Goal: Check status: Check status

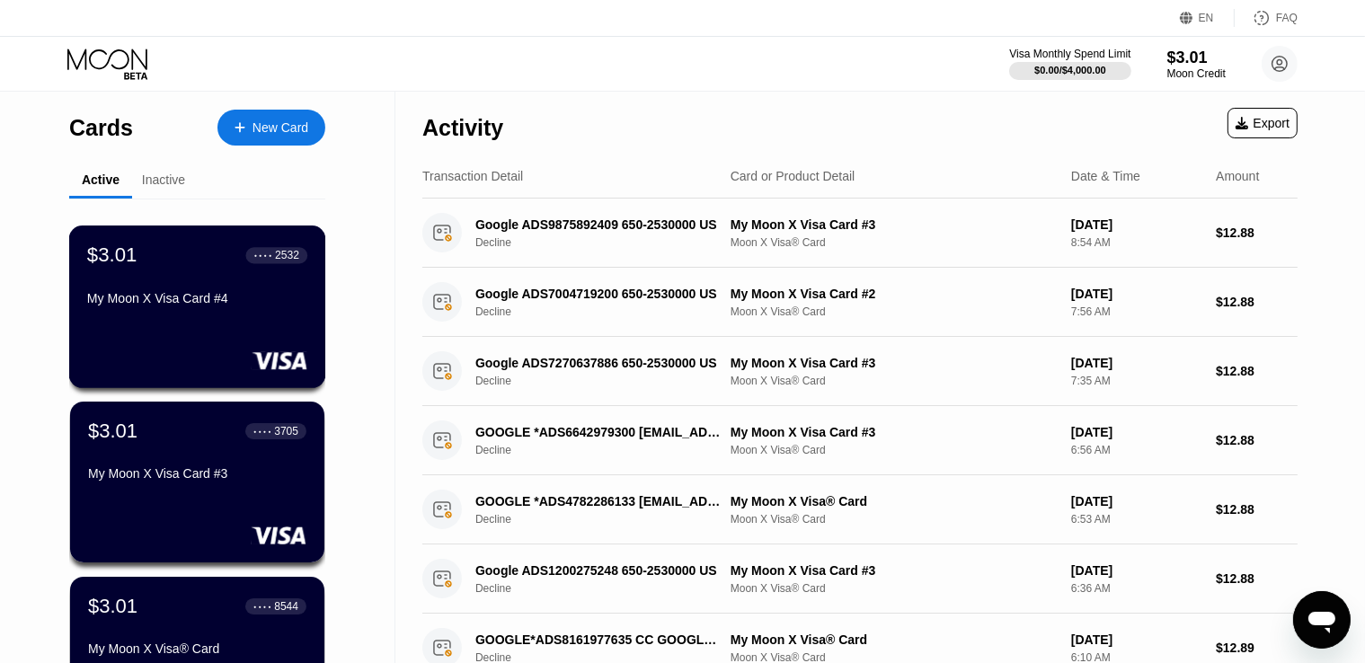
click at [223, 306] on div "My Moon X Visa Card #4" at bounding box center [197, 298] width 220 height 14
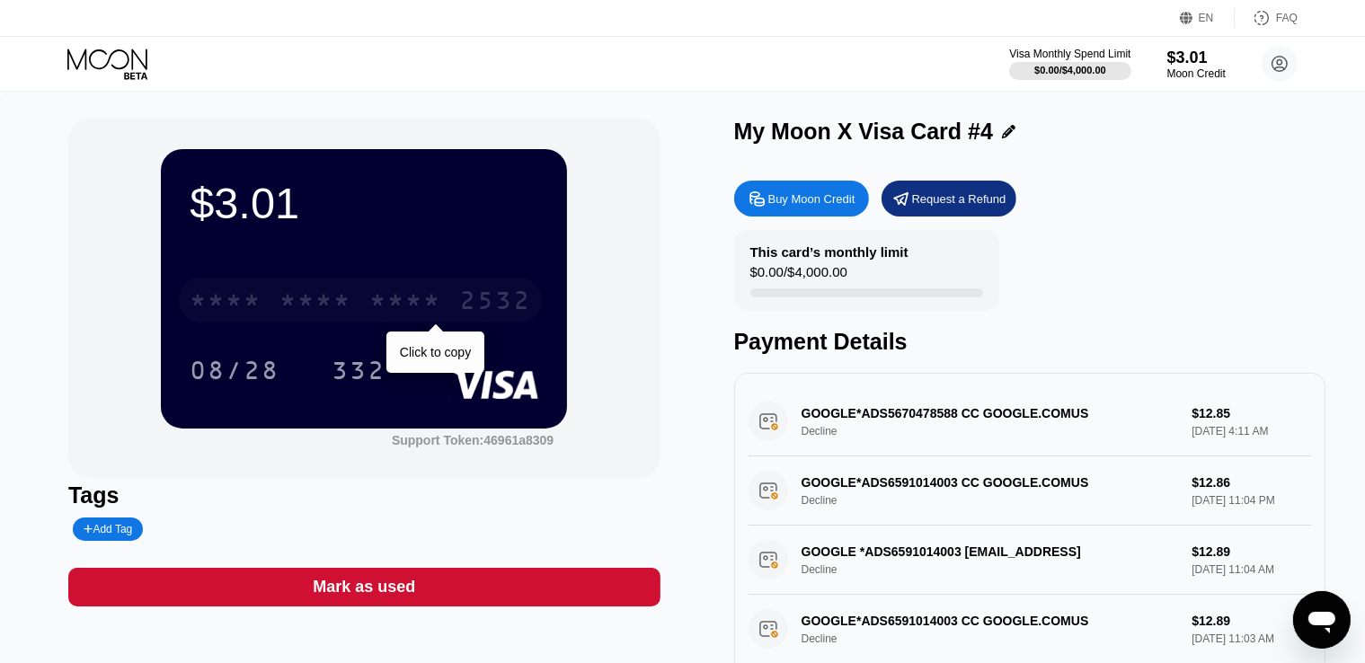
click at [341, 290] on div "* * * * * * * * * * * * 2532" at bounding box center [360, 300] width 363 height 45
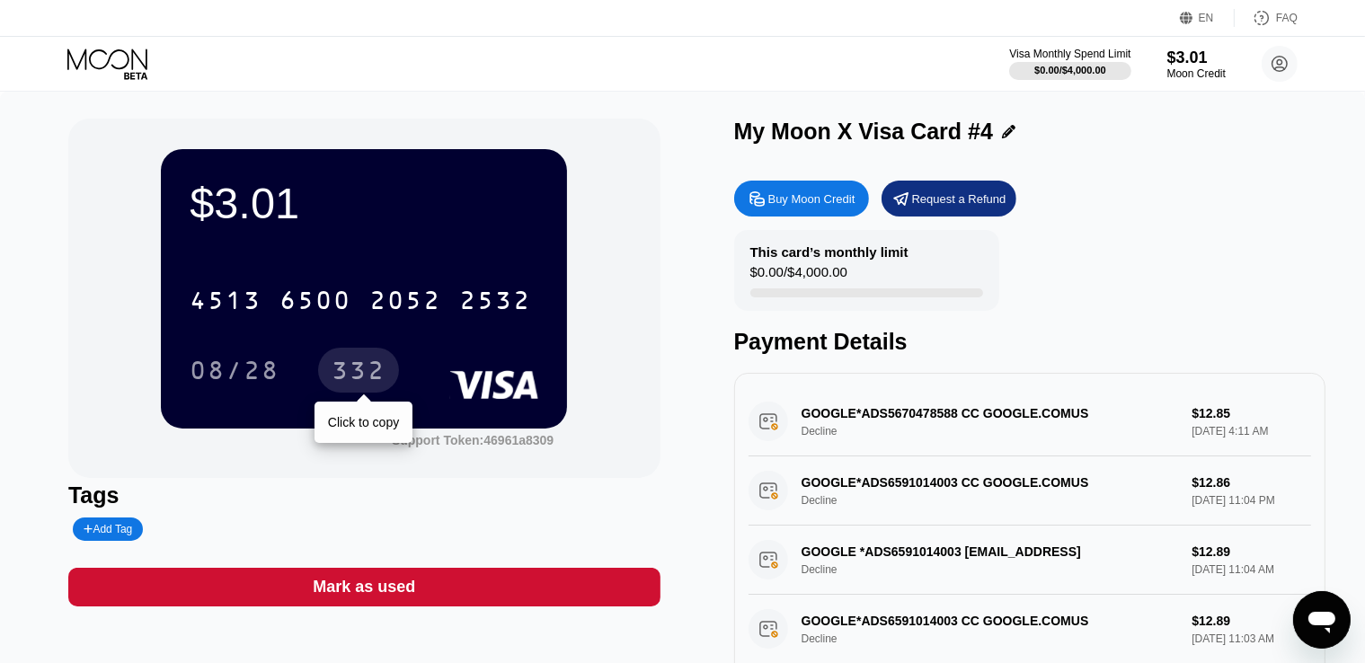
click at [347, 384] on div "332" at bounding box center [359, 373] width 54 height 29
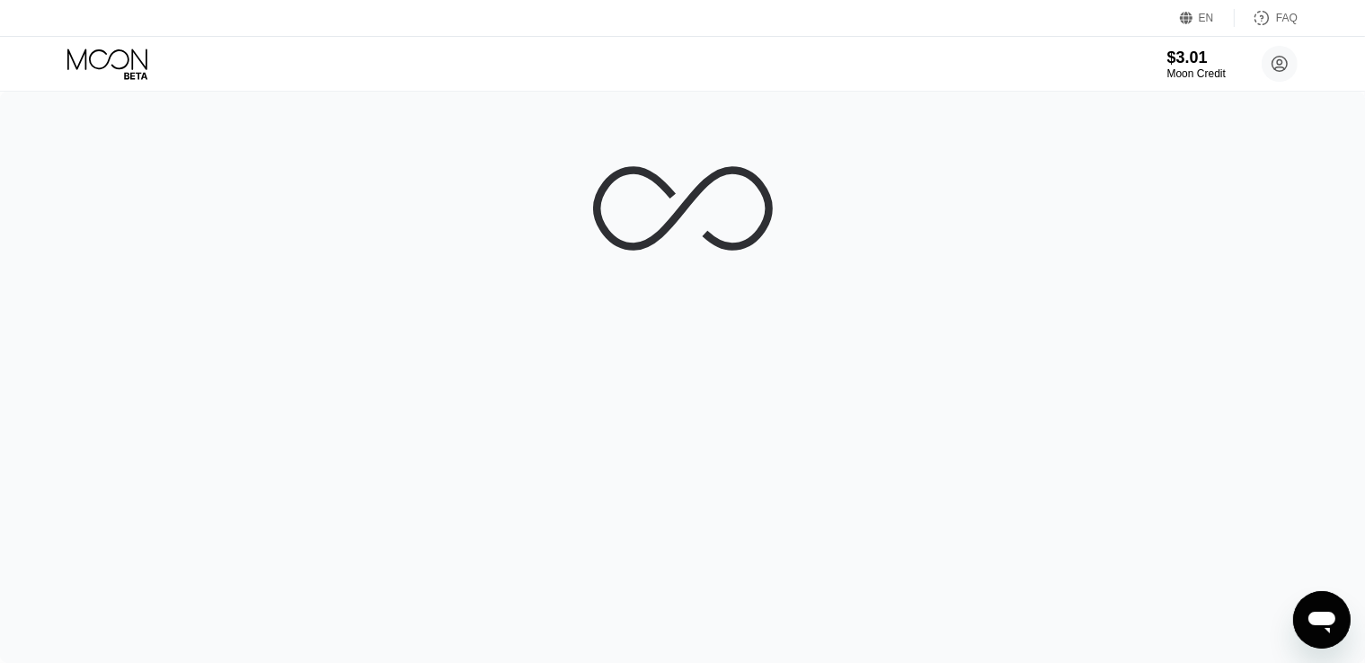
drag, startPoint x: 0, startPoint y: 0, endPoint x: 120, endPoint y: 66, distance: 136.8
click at [120, 66] on icon at bounding box center [109, 64] width 84 height 31
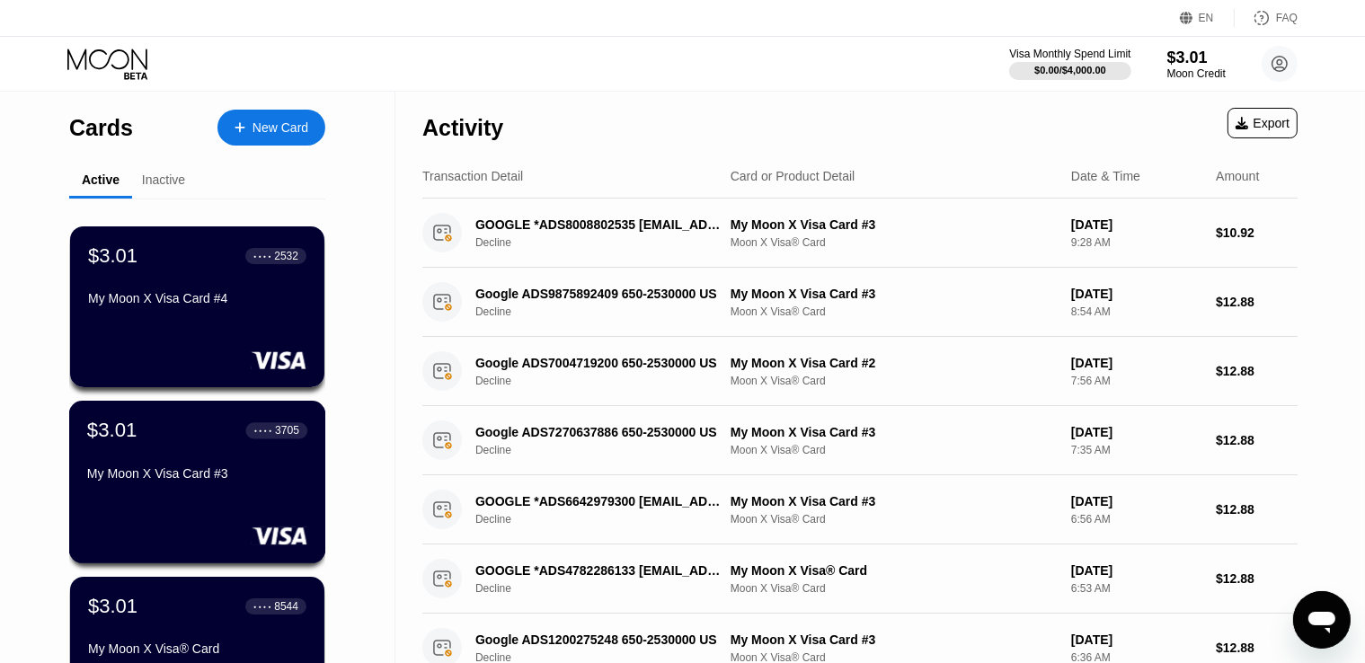
click at [161, 432] on div "$3.01 ● ● ● ● 3705" at bounding box center [197, 430] width 220 height 23
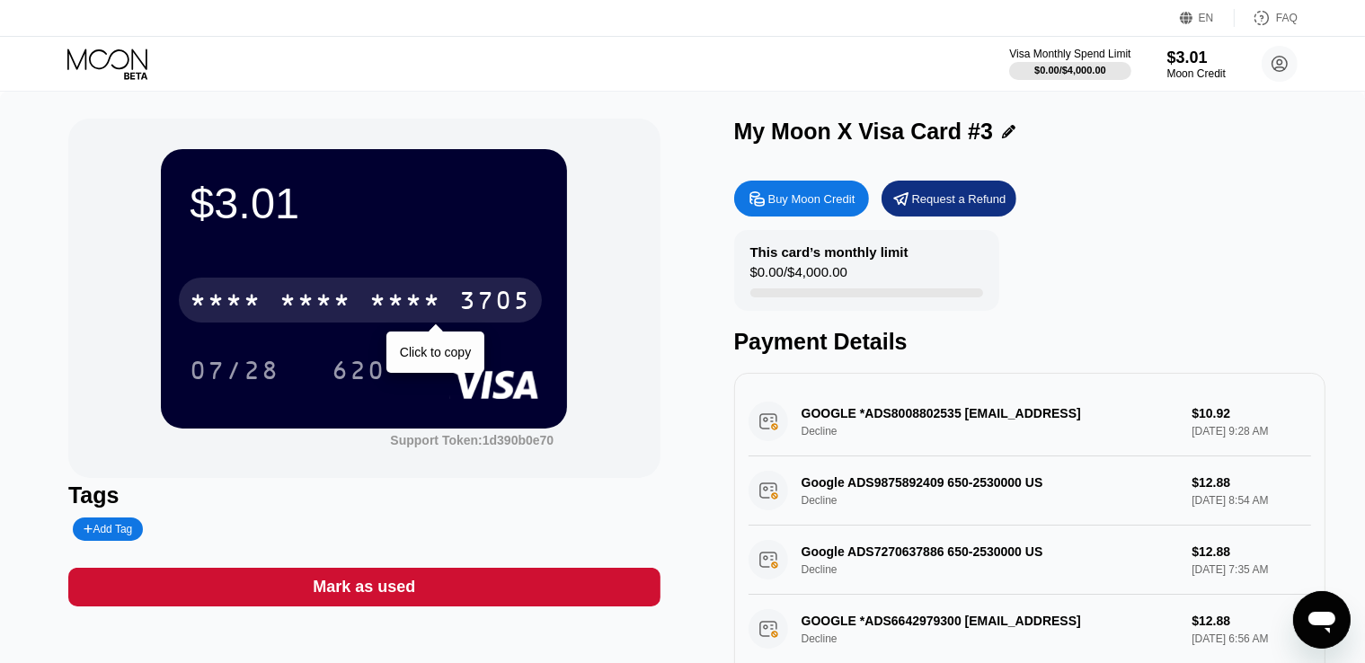
click at [409, 312] on div "* * * *" at bounding box center [405, 302] width 72 height 29
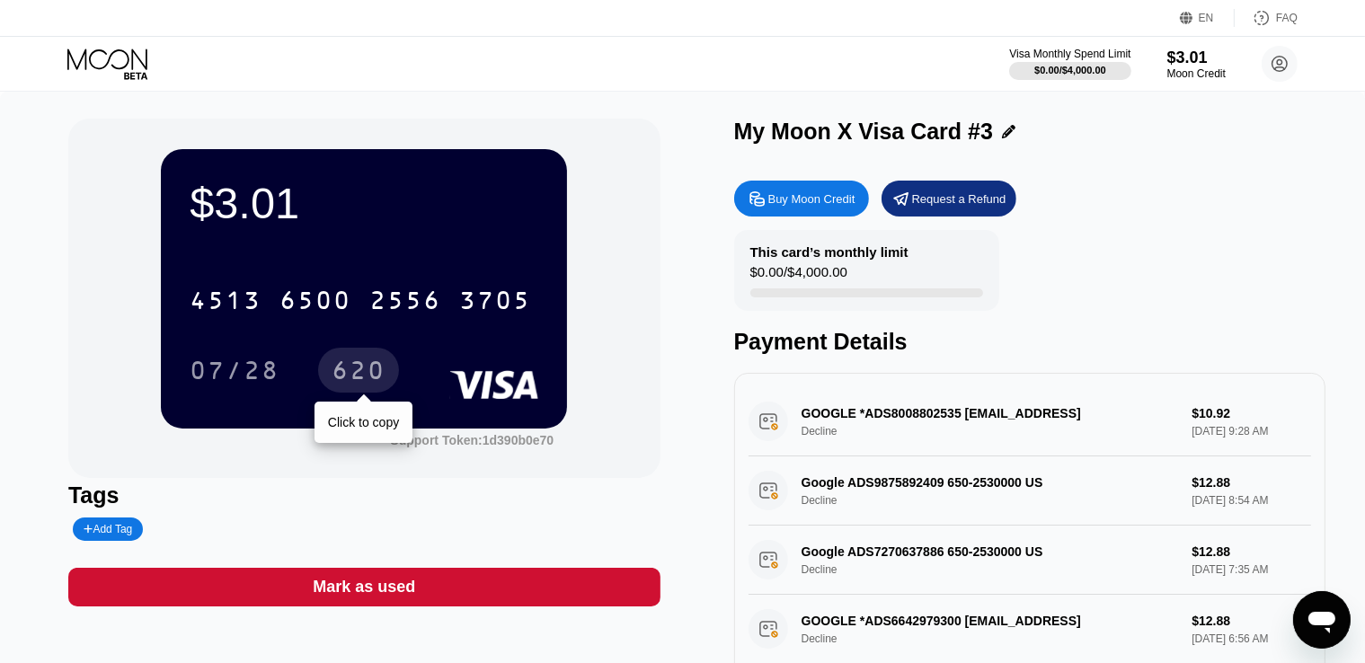
click at [362, 375] on div "620" at bounding box center [359, 373] width 54 height 29
